Goal: Check status: Check status

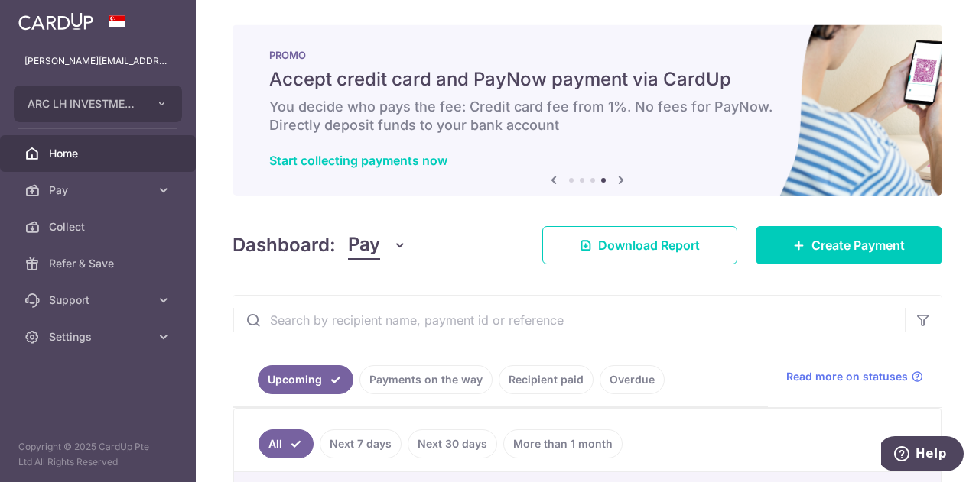
scroll to position [306, 0]
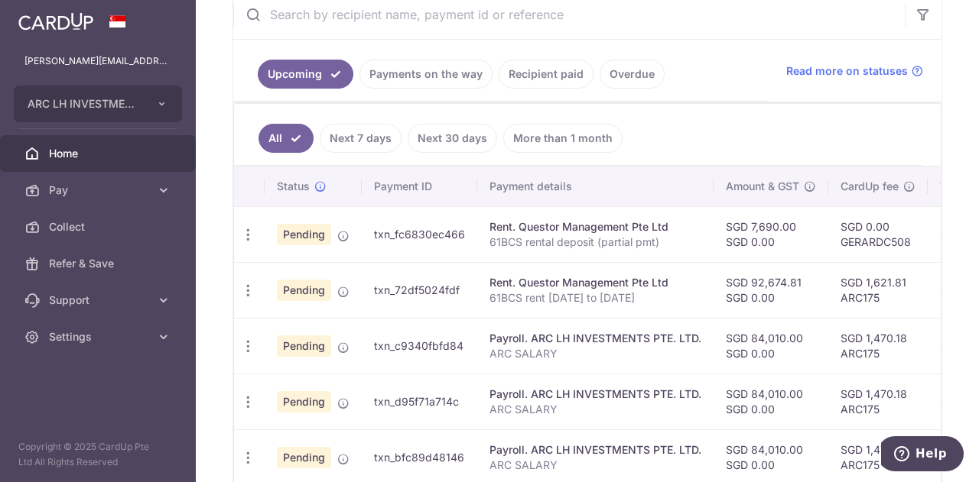
click at [57, 150] on span "Home" at bounding box center [99, 153] width 101 height 15
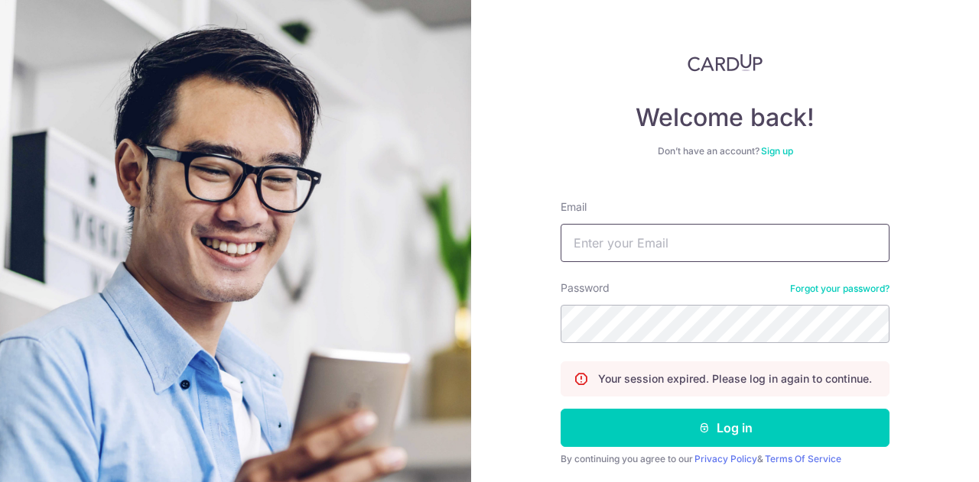
click at [596, 257] on input "Email" at bounding box center [724, 243] width 329 height 38
type input "[PERSON_NAME][EMAIL_ADDRESS][DOMAIN_NAME]"
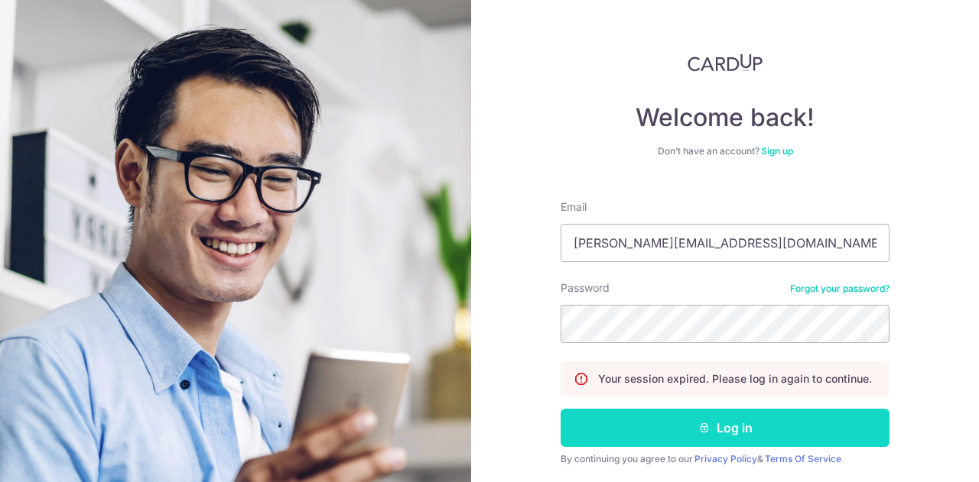
click at [644, 425] on button "Log in" at bounding box center [724, 428] width 329 height 38
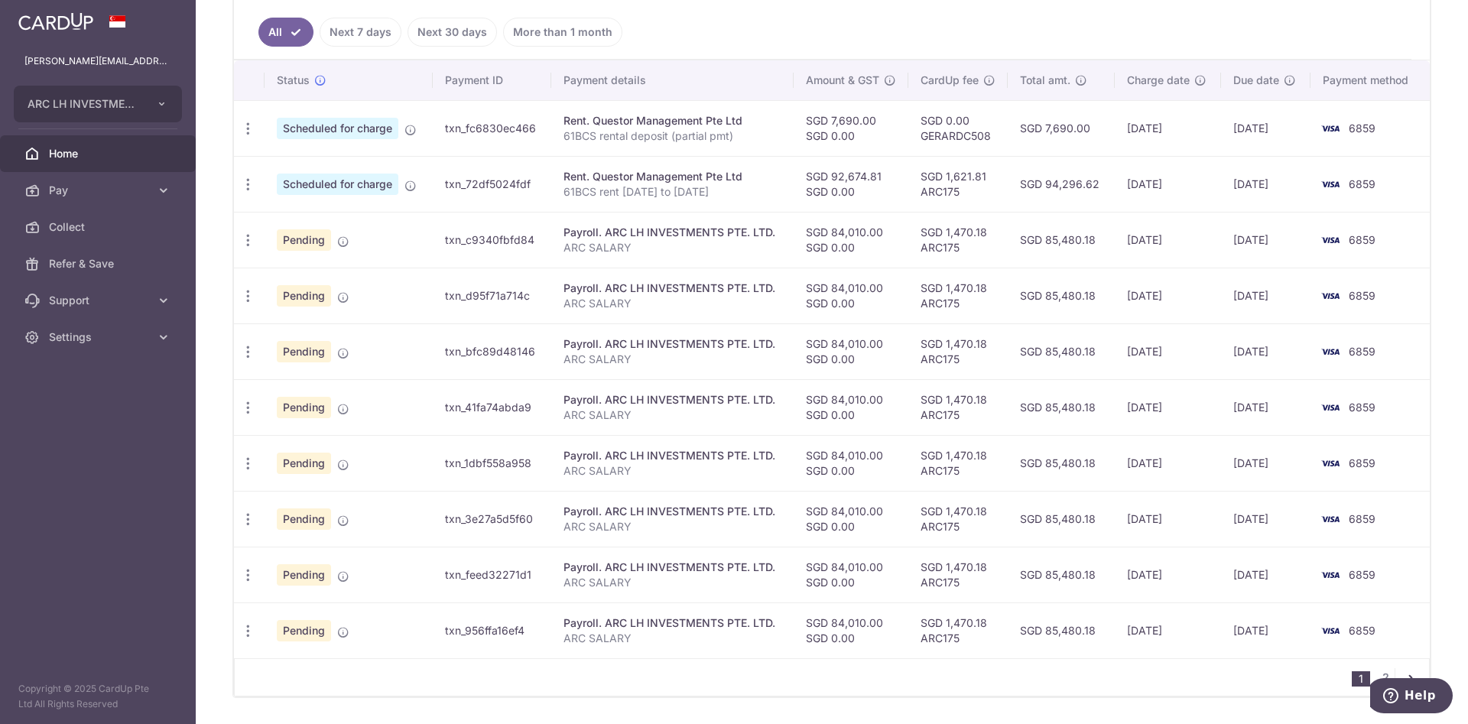
scroll to position [68, 0]
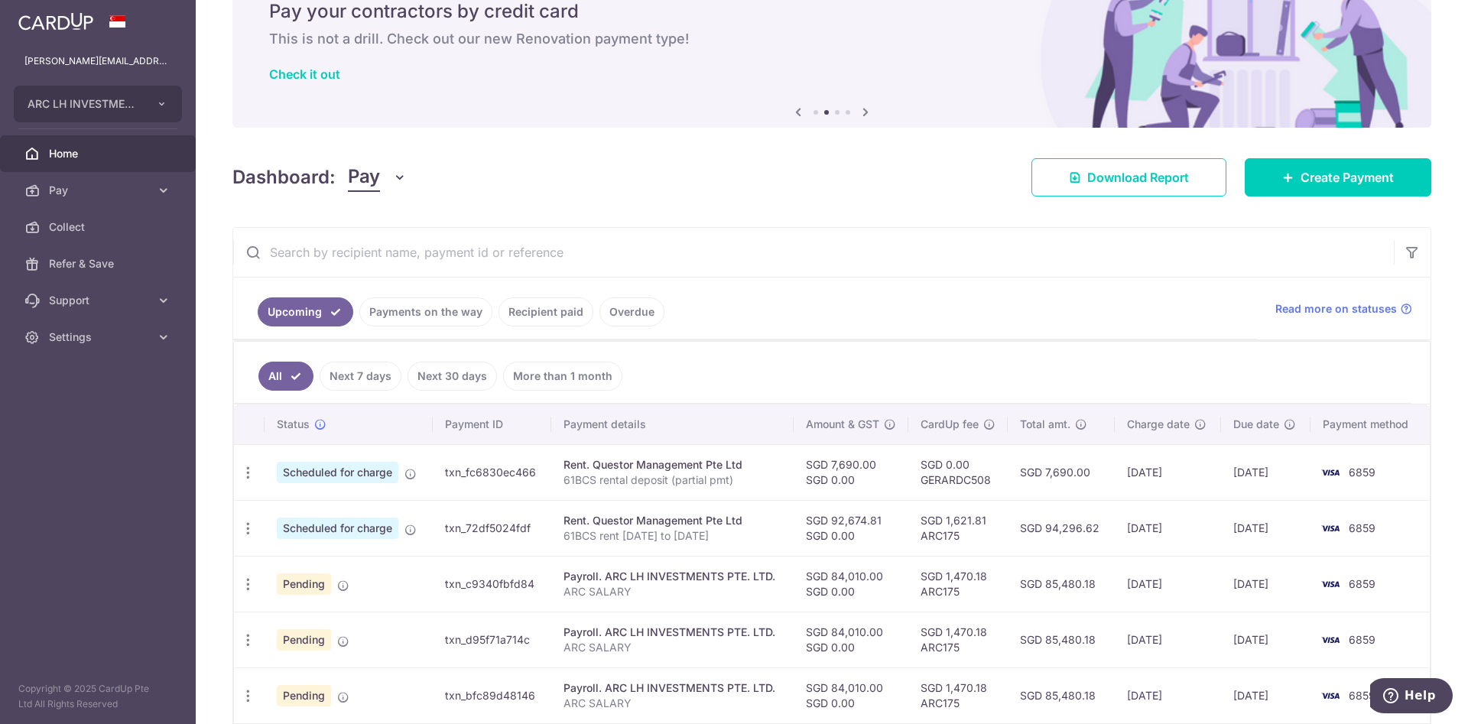
click at [456, 305] on link "Payments on the way" at bounding box center [425, 311] width 133 height 29
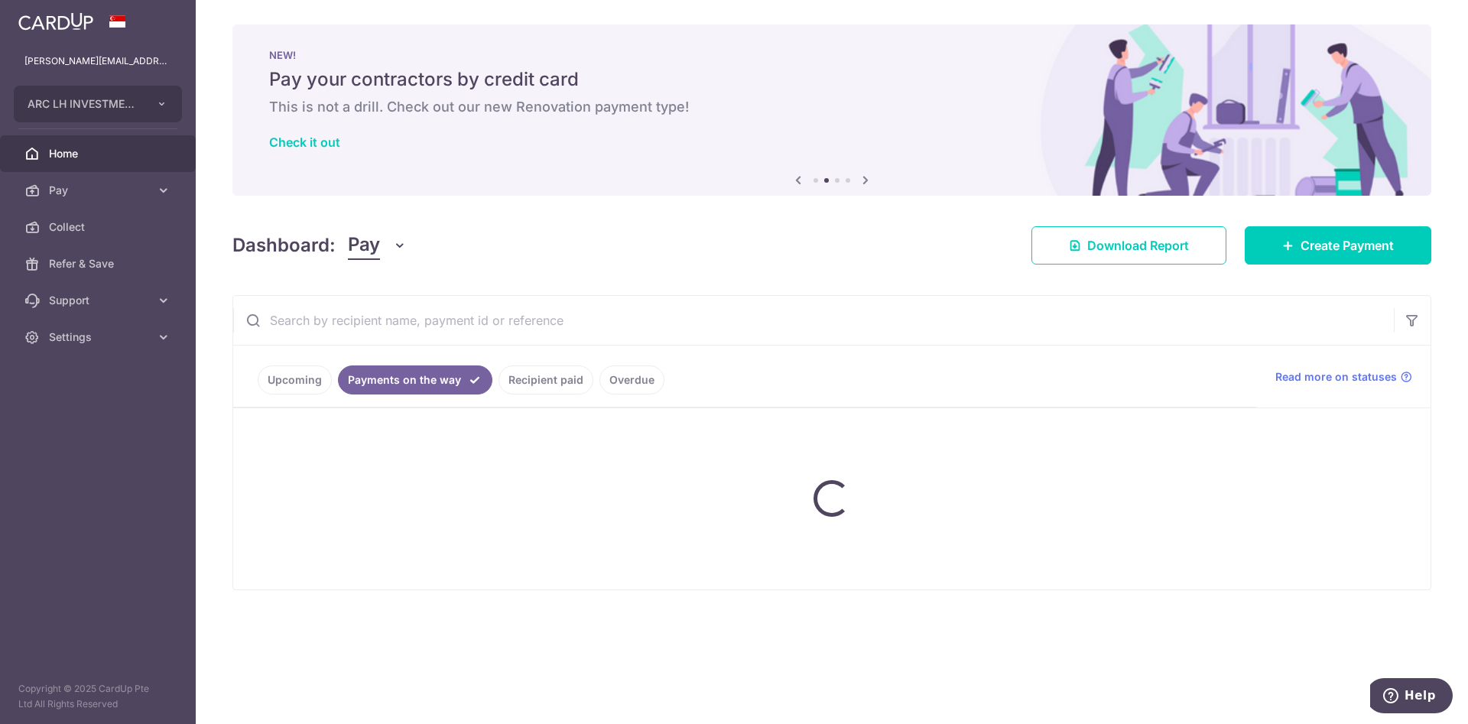
scroll to position [0, 0]
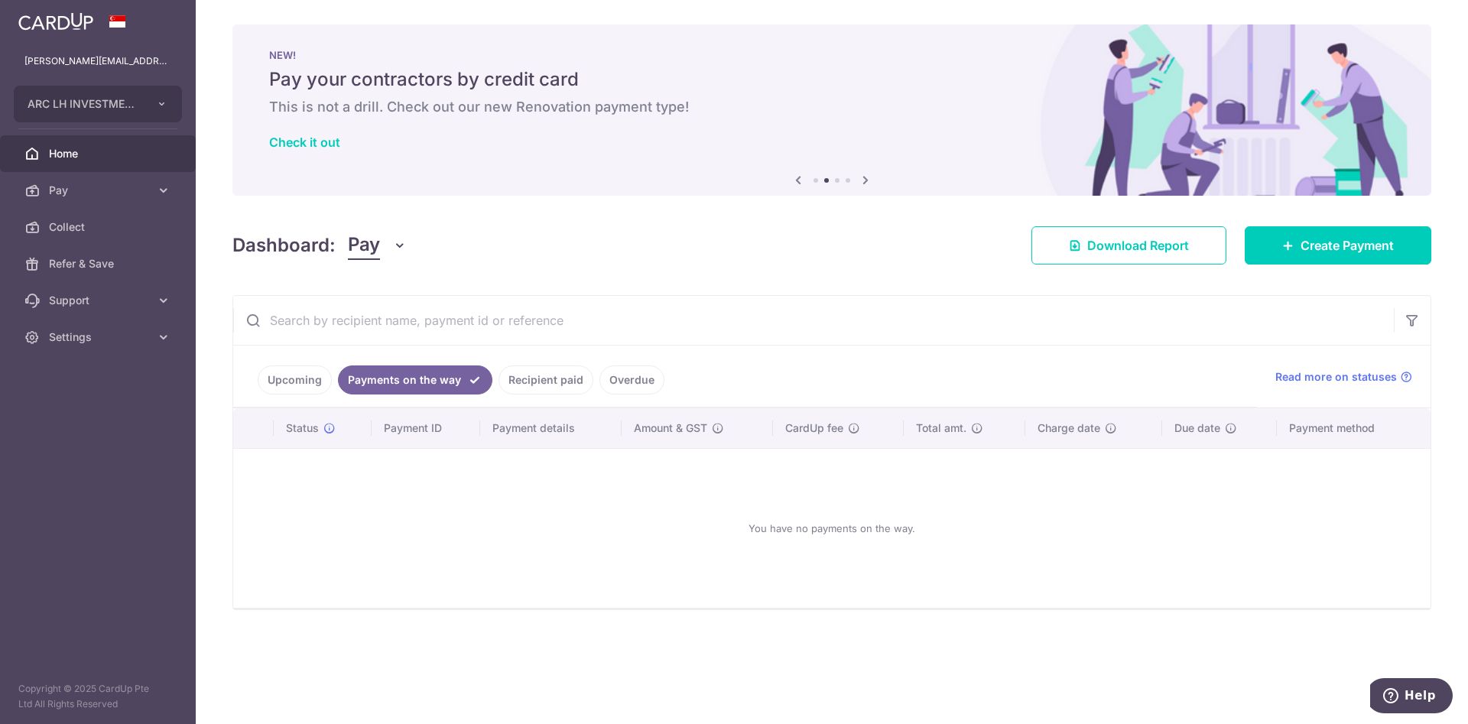
click at [300, 374] on link "Upcoming" at bounding box center [295, 379] width 74 height 29
